Goal: Navigation & Orientation: Understand site structure

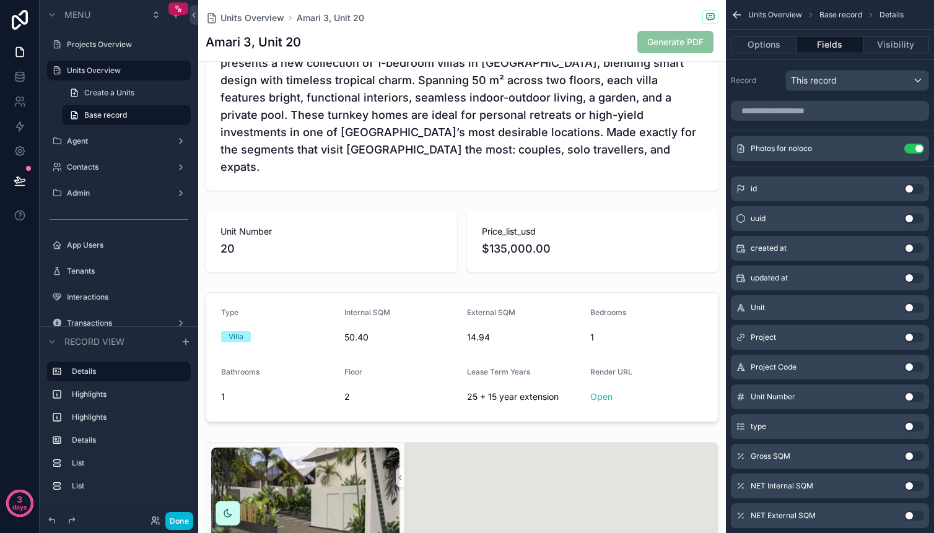
scroll to position [635, 0]
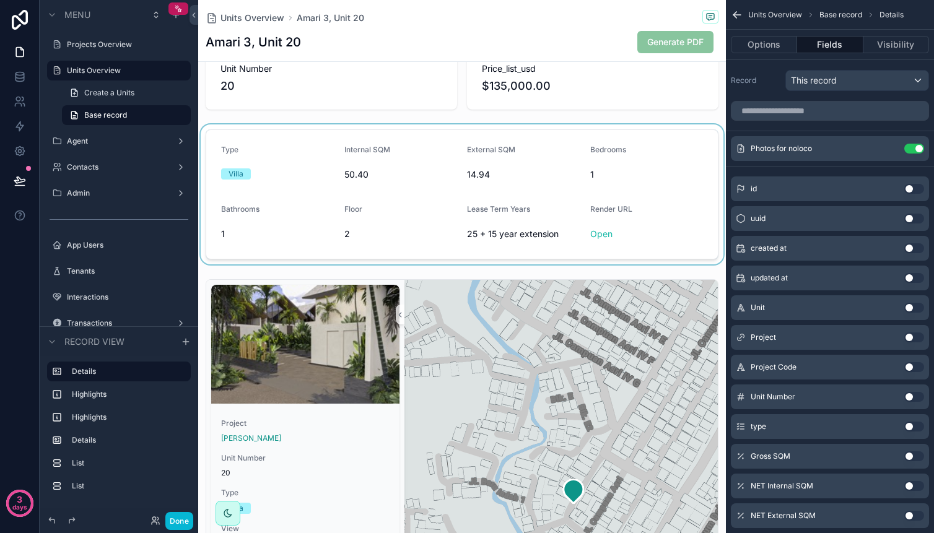
click at [658, 216] on div "scrollable content" at bounding box center [462, 195] width 528 height 140
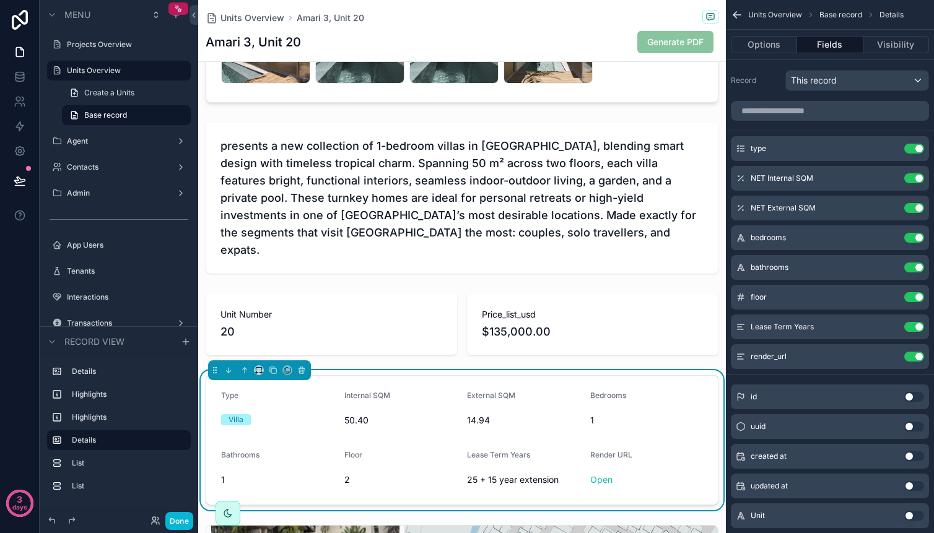
scroll to position [486, 0]
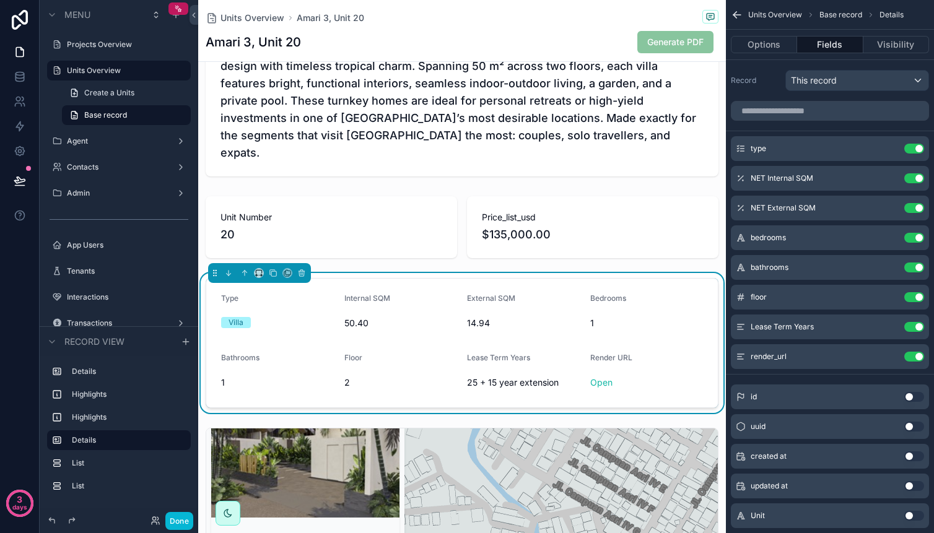
click at [596, 294] on span "Bedrooms" at bounding box center [608, 298] width 36 height 9
click at [888, 239] on icon "scrollable content" at bounding box center [890, 236] width 5 height 5
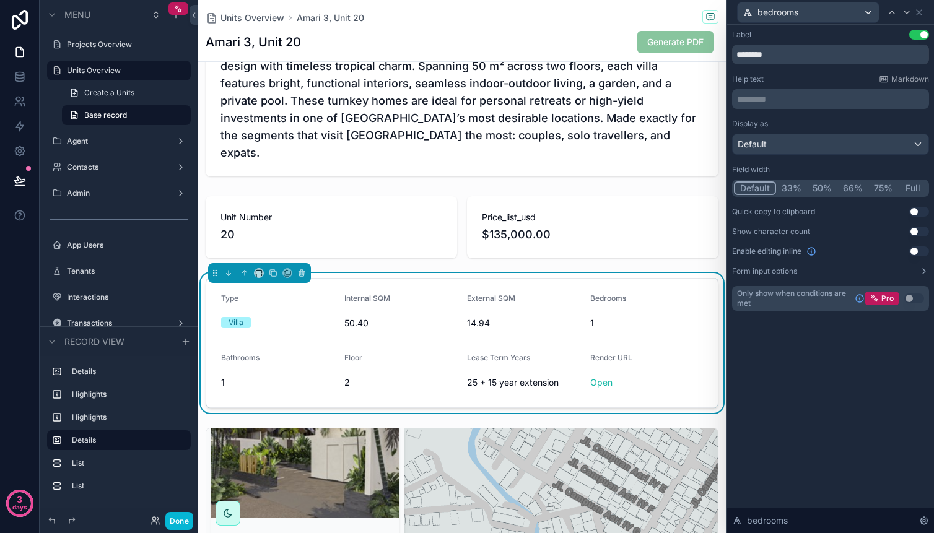
click at [839, 105] on p "********* ﻿" at bounding box center [832, 99] width 190 height 12
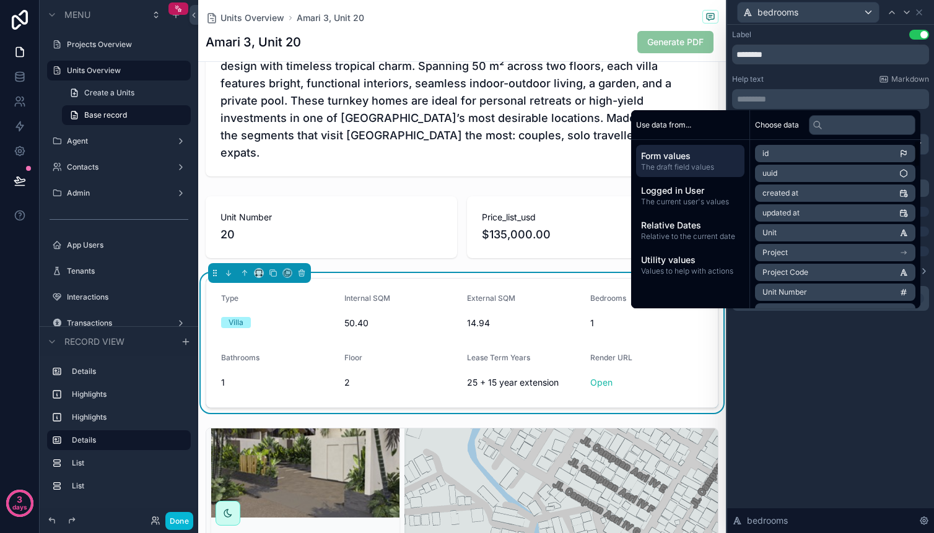
click at [752, 344] on div "Label Use setting ******** Help text Markdown ********* ﻿ Display as Default Fi…" at bounding box center [830, 279] width 207 height 509
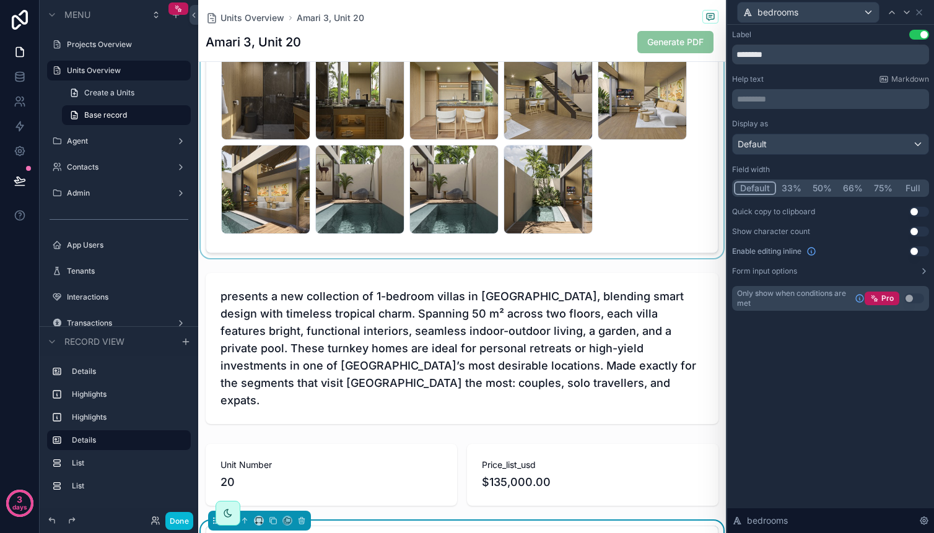
scroll to position [0, 0]
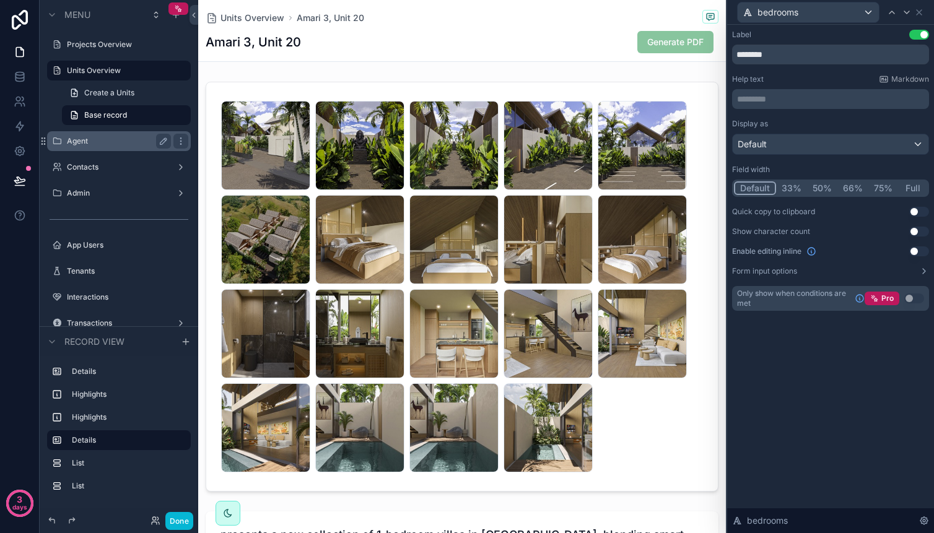
click at [100, 136] on label "Agent" at bounding box center [116, 141] width 99 height 10
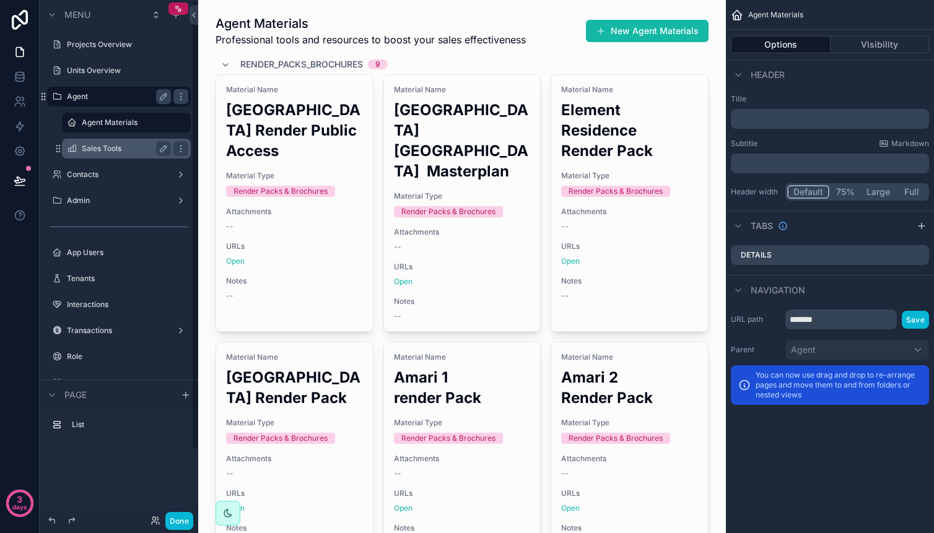
click at [89, 146] on label "Sales Tools" at bounding box center [124, 149] width 84 height 10
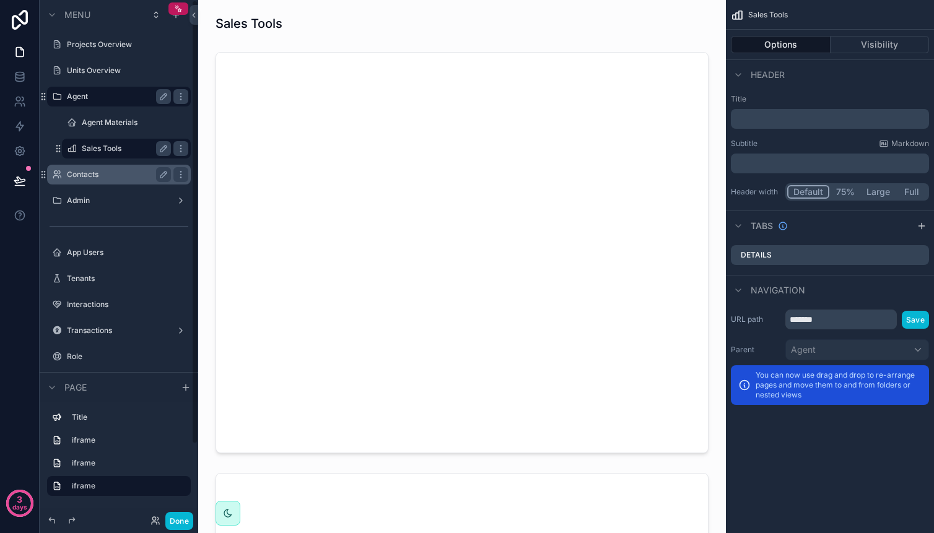
click at [93, 175] on label "Contacts" at bounding box center [116, 175] width 99 height 10
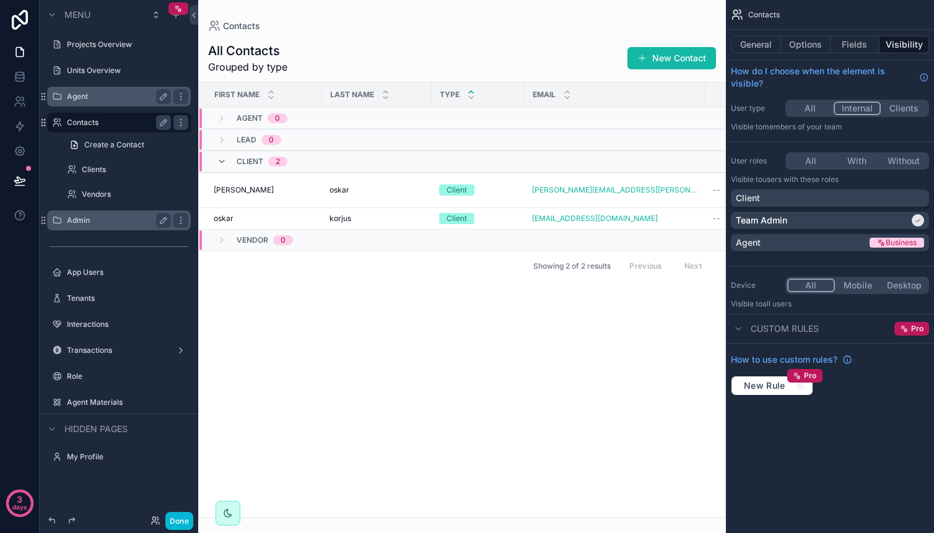
click at [84, 222] on label "Admin" at bounding box center [116, 221] width 99 height 10
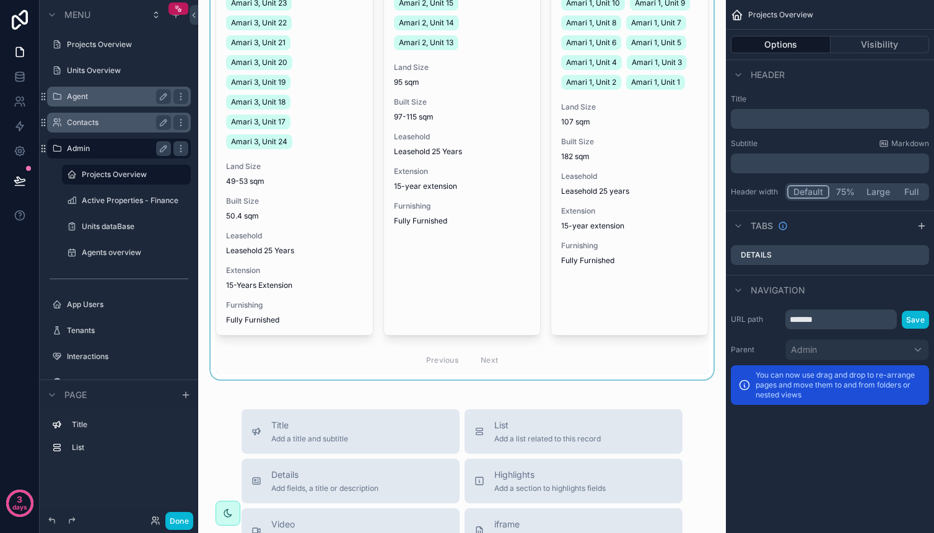
scroll to position [724, 0]
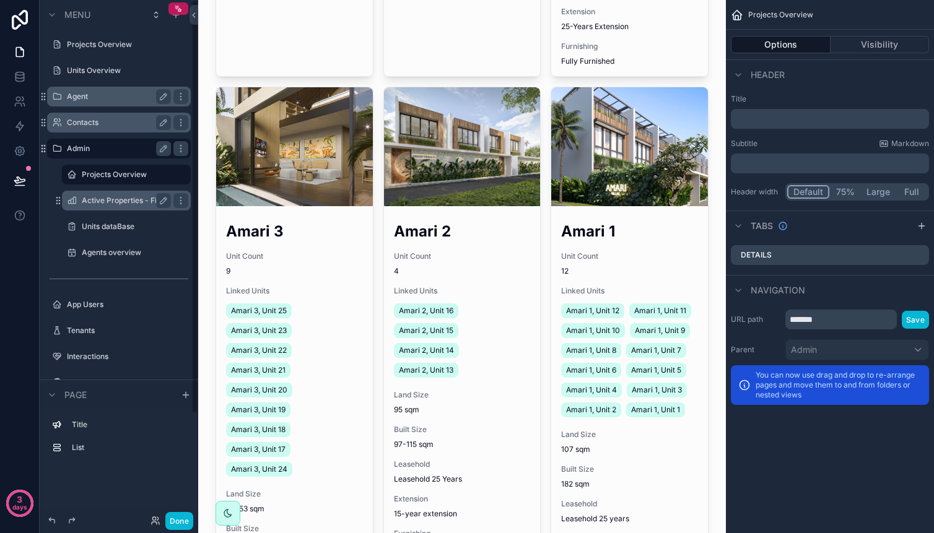
click at [94, 204] on label "Active Properties - Finance" at bounding box center [126, 201] width 89 height 10
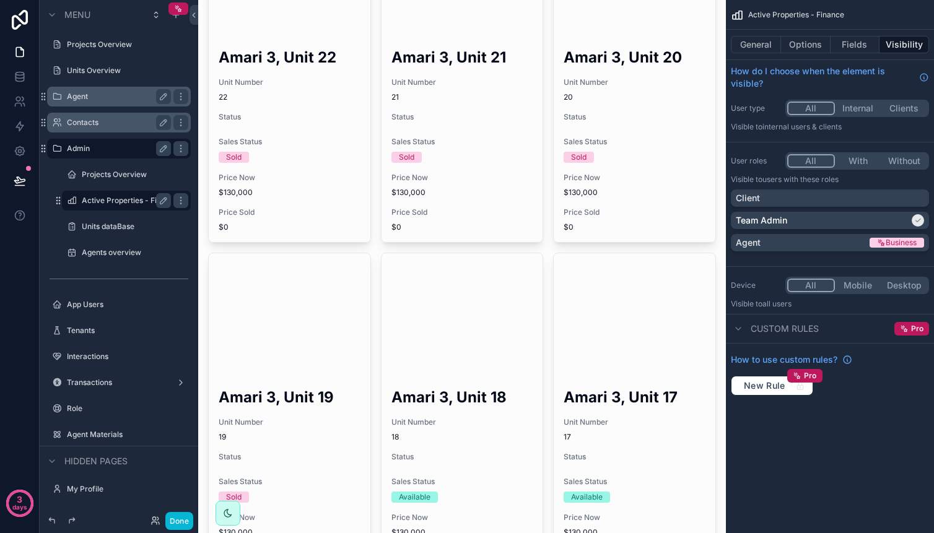
scroll to position [524, 0]
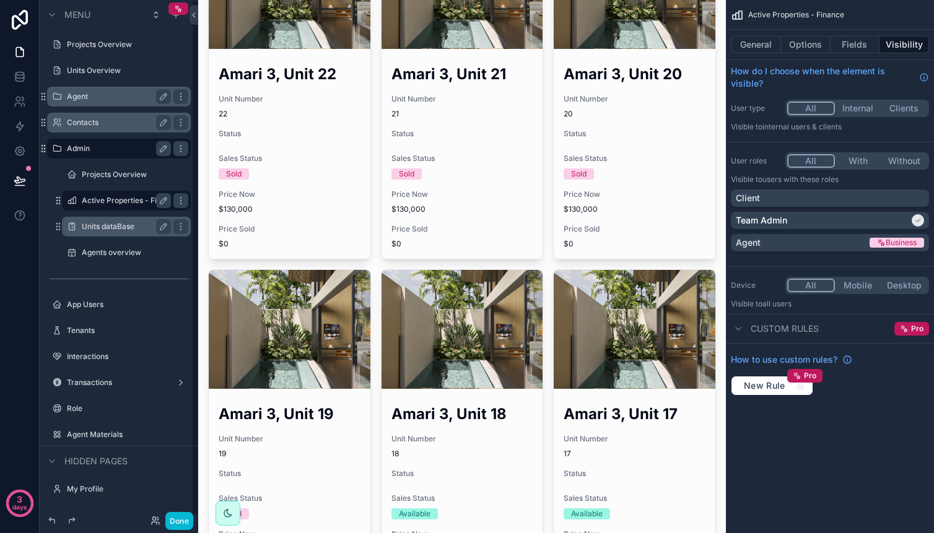
click at [85, 231] on label "Units dataBase" at bounding box center [124, 227] width 84 height 10
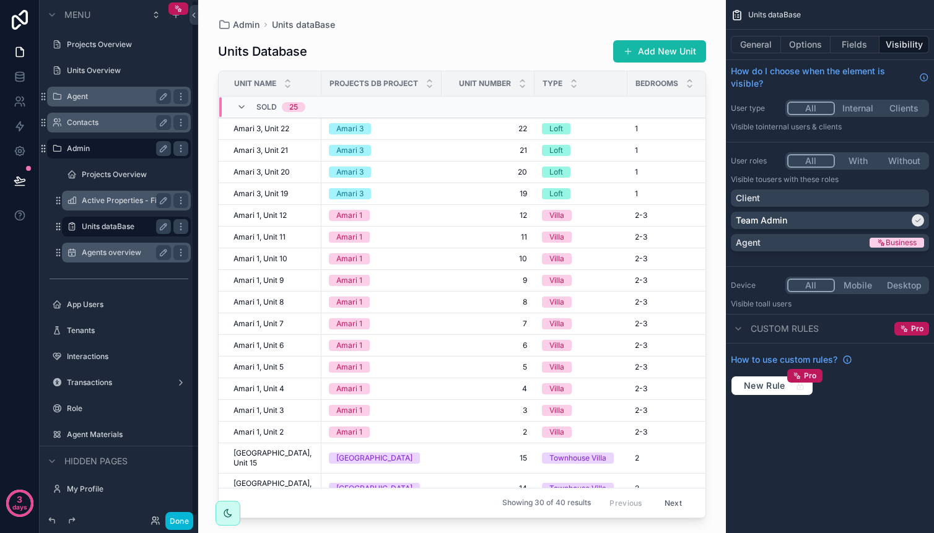
click at [93, 253] on label "Agents overview" at bounding box center [124, 253] width 84 height 10
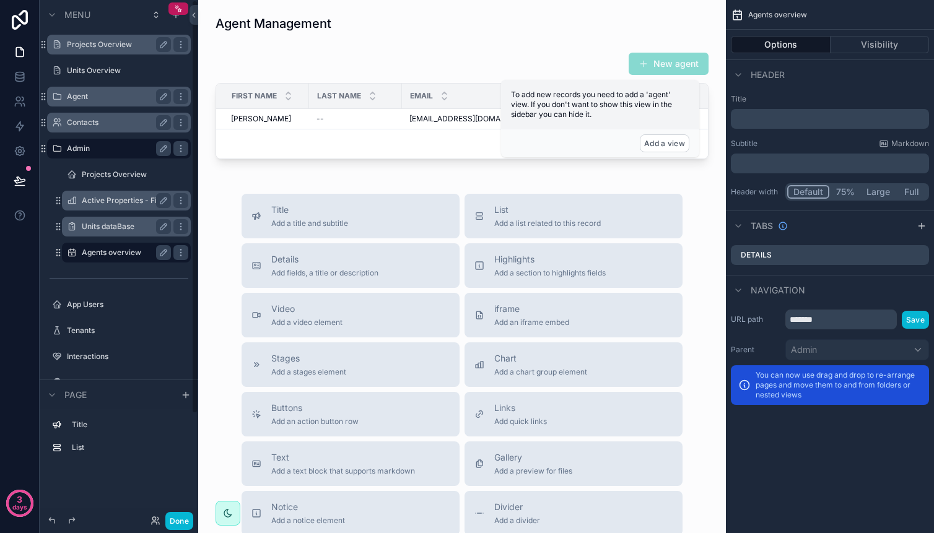
click at [93, 48] on label "Projects Overview" at bounding box center [116, 45] width 99 height 10
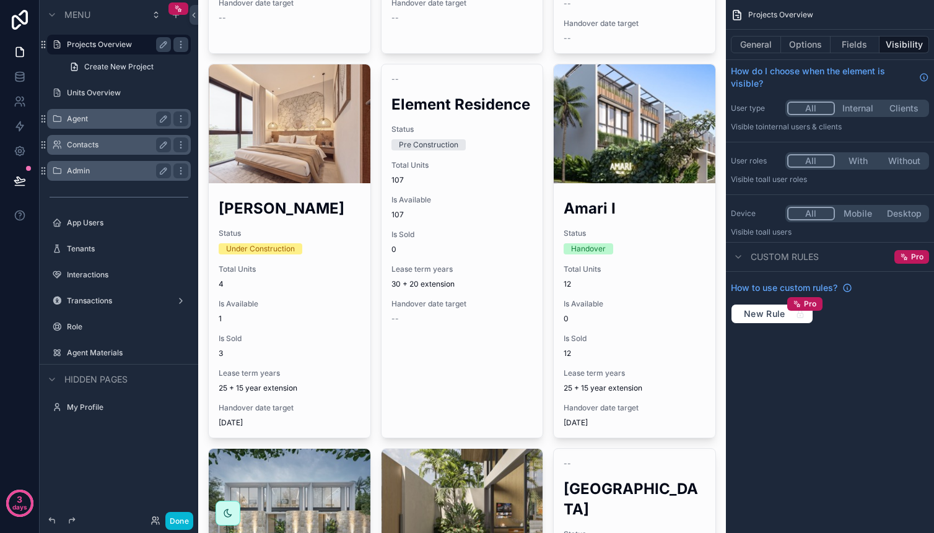
scroll to position [276, 0]
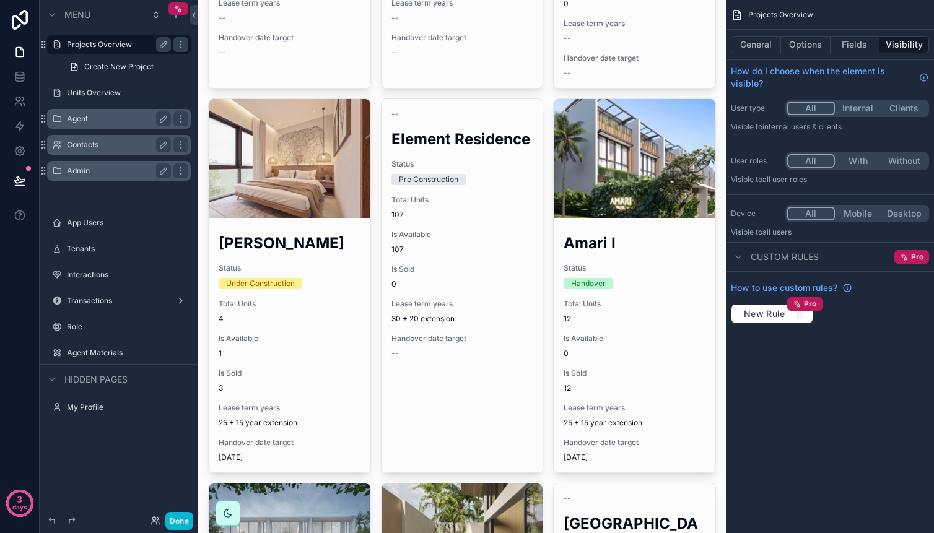
click at [800, 420] on div "Projects Overview General Options Fields Visibility How do I choose when the el…" at bounding box center [830, 266] width 208 height 533
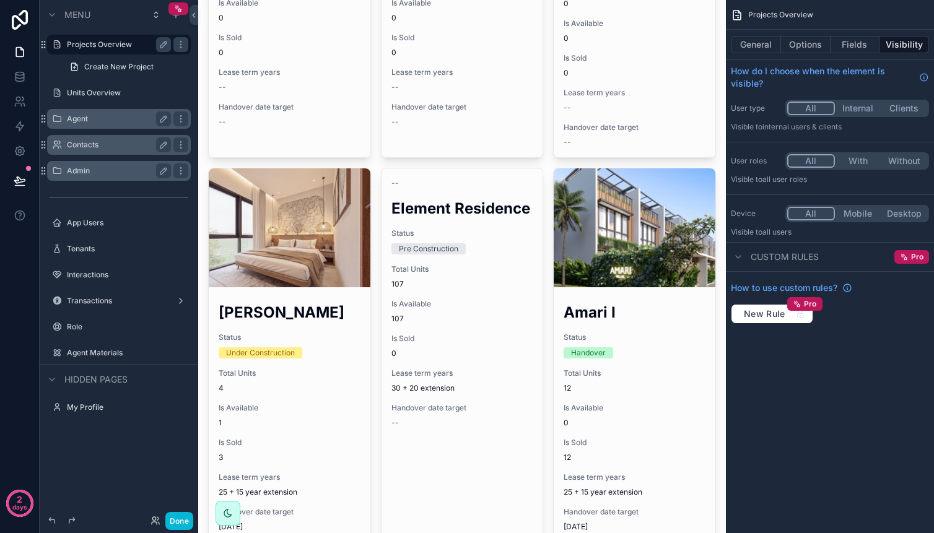
scroll to position [275, 0]
